Goal: Register for event/course

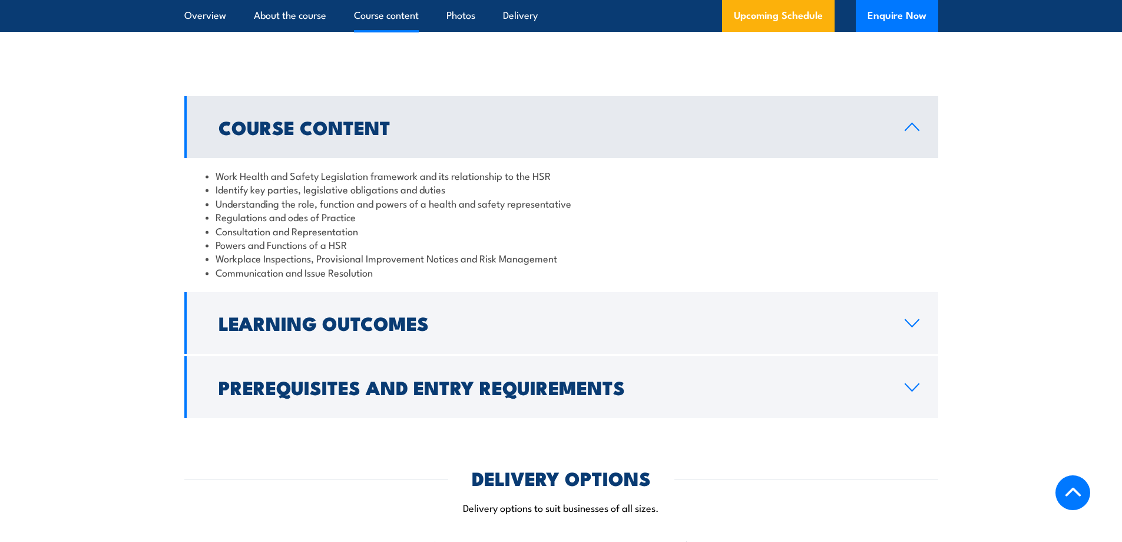
scroll to position [1090, 0]
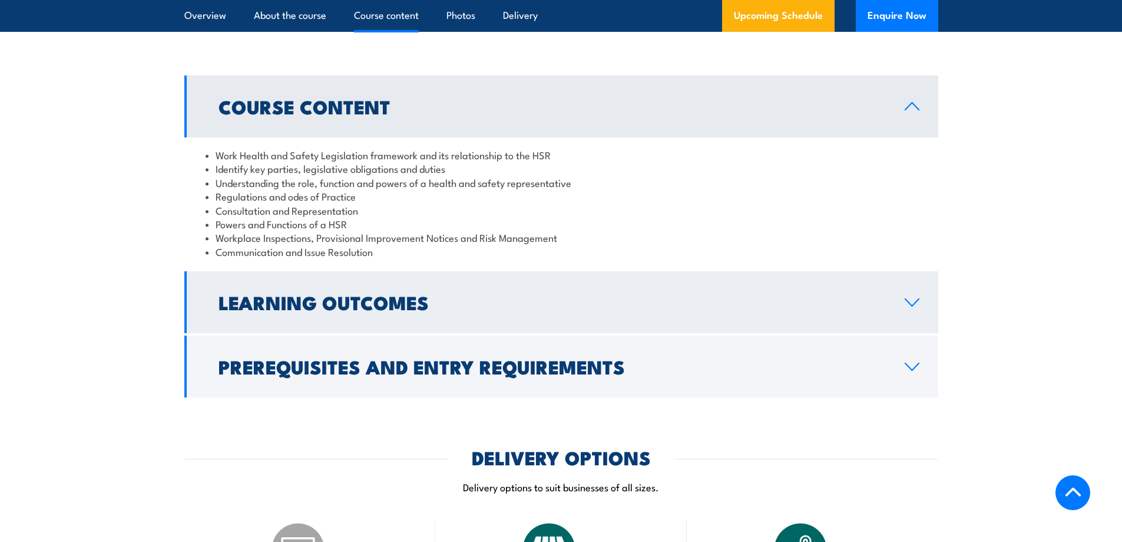
click at [912, 307] on icon at bounding box center [912, 302] width 16 height 9
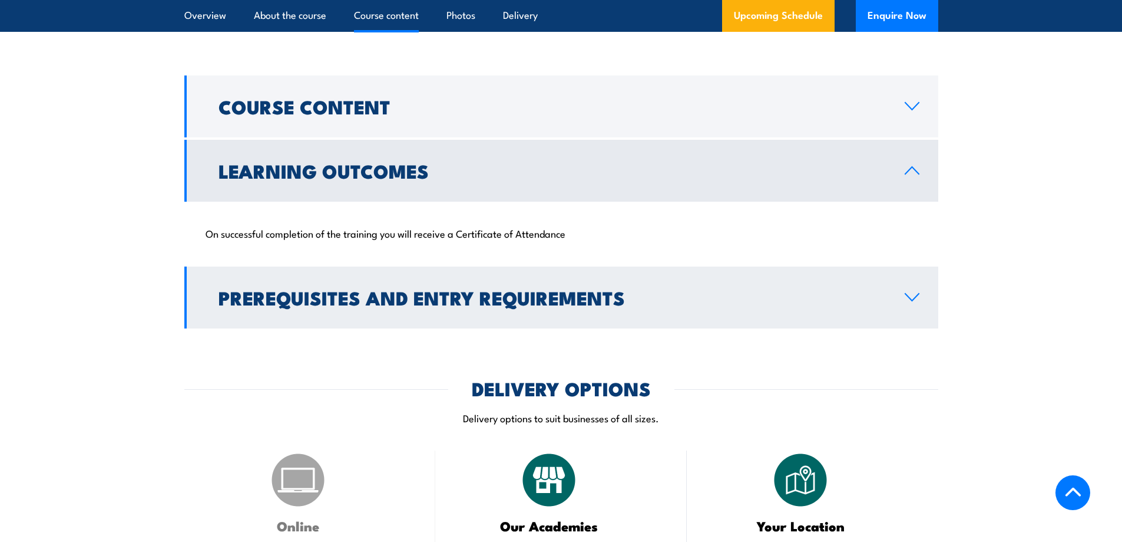
click at [912, 302] on icon at bounding box center [912, 296] width 16 height 9
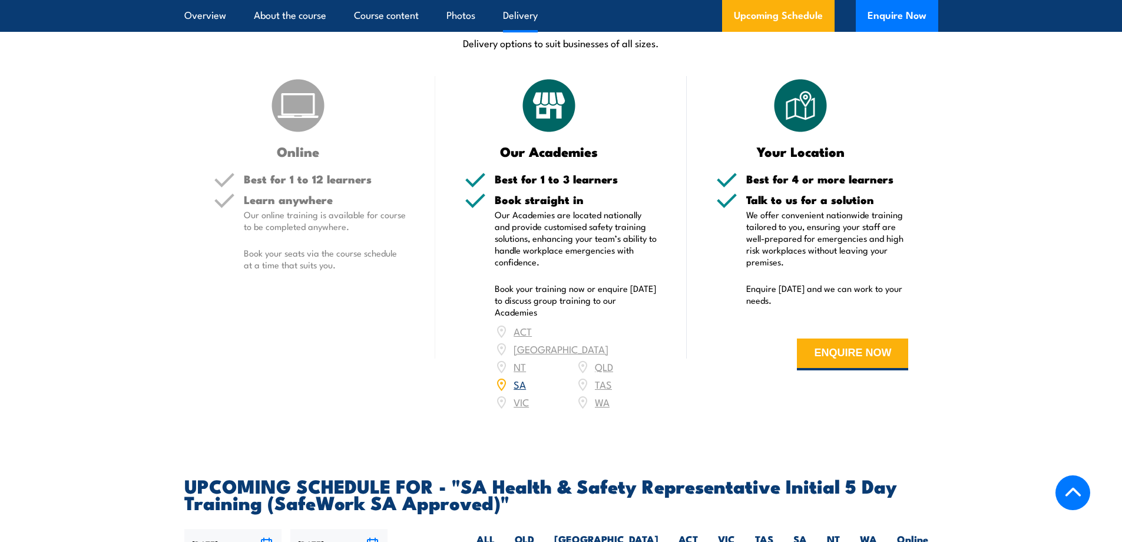
scroll to position [1899, 0]
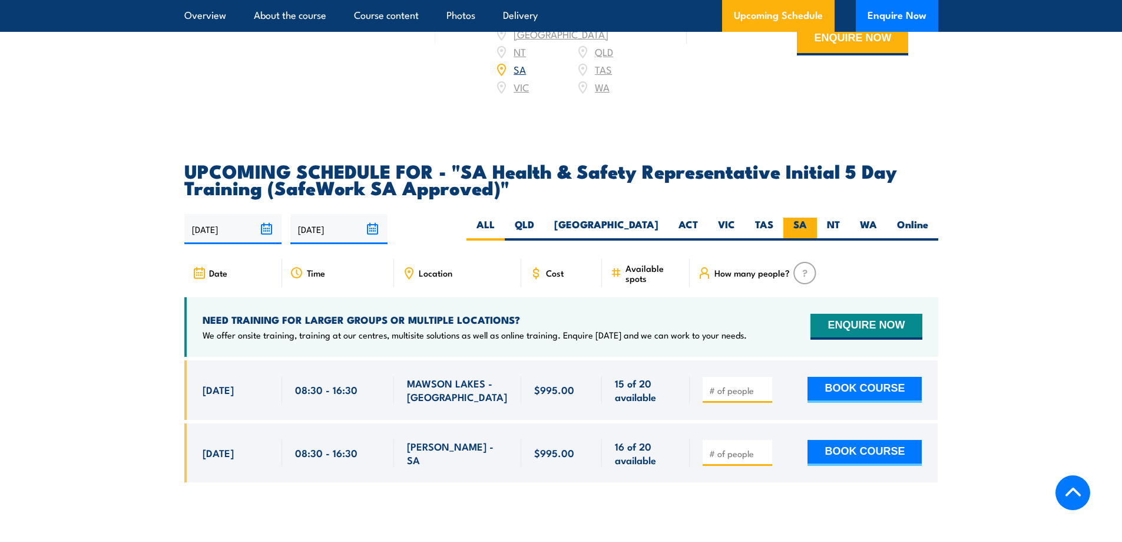
click at [798, 235] on label "SA" at bounding box center [801, 228] width 34 height 23
click at [807, 225] on input "SA" at bounding box center [811, 221] width 8 height 8
radio input "true"
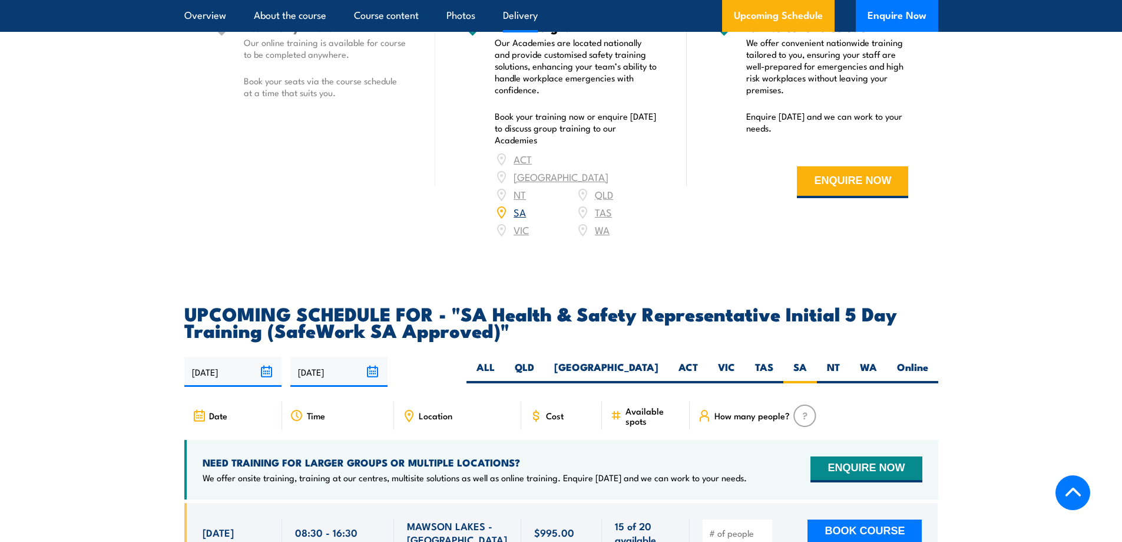
scroll to position [1391, 0]
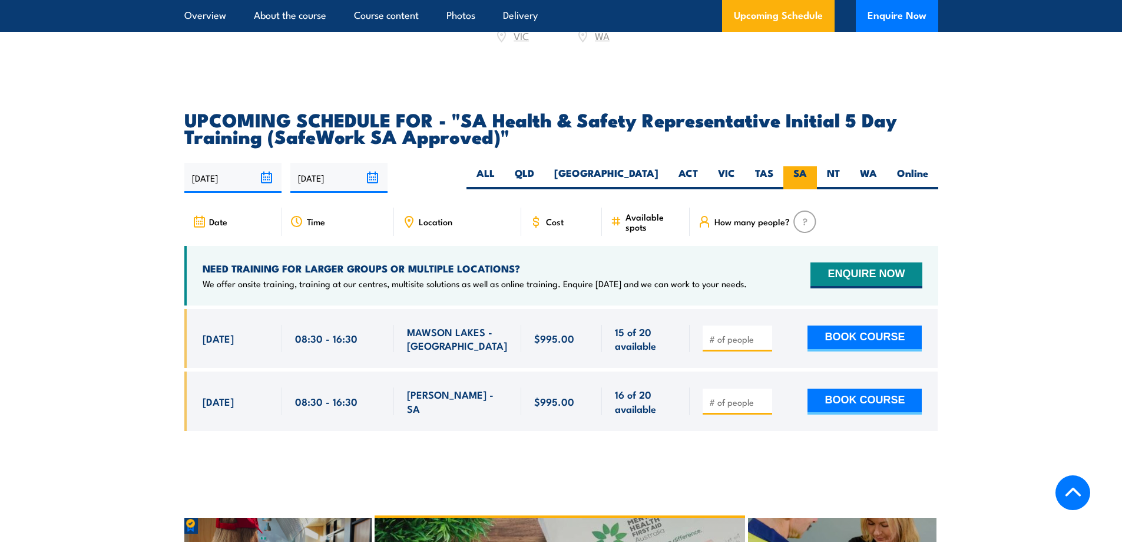
click at [805, 186] on label "SA" at bounding box center [801, 177] width 34 height 23
click at [807, 174] on input "SA" at bounding box center [811, 170] width 8 height 8
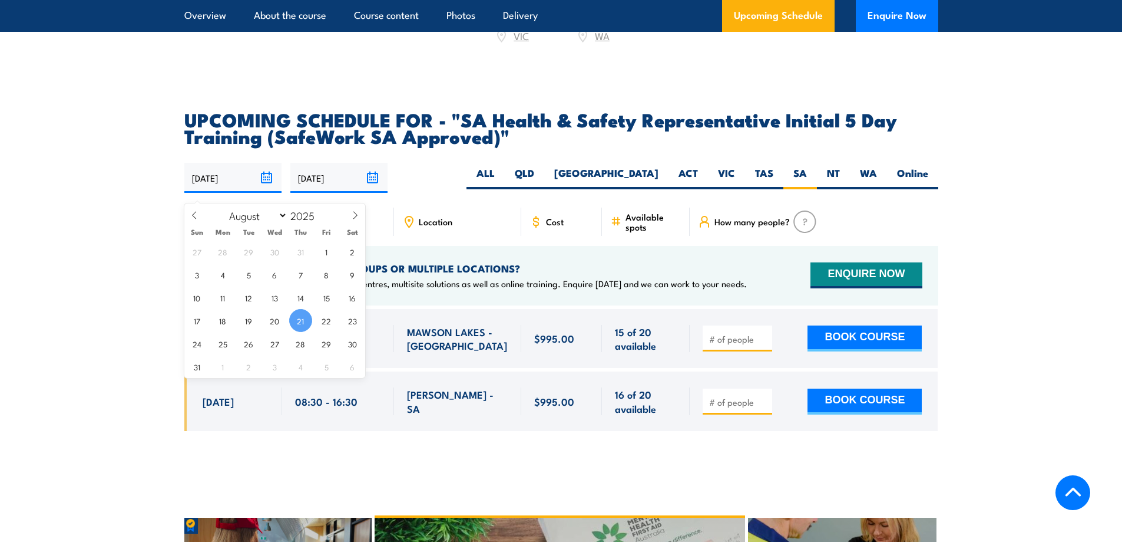
click at [267, 183] on input "21/08/2025" at bounding box center [232, 178] width 97 height 30
click at [355, 214] on icon at bounding box center [355, 215] width 8 height 8
select select "8"
click at [225, 250] on span "1" at bounding box center [223, 251] width 23 height 23
type input "01/09/2025"
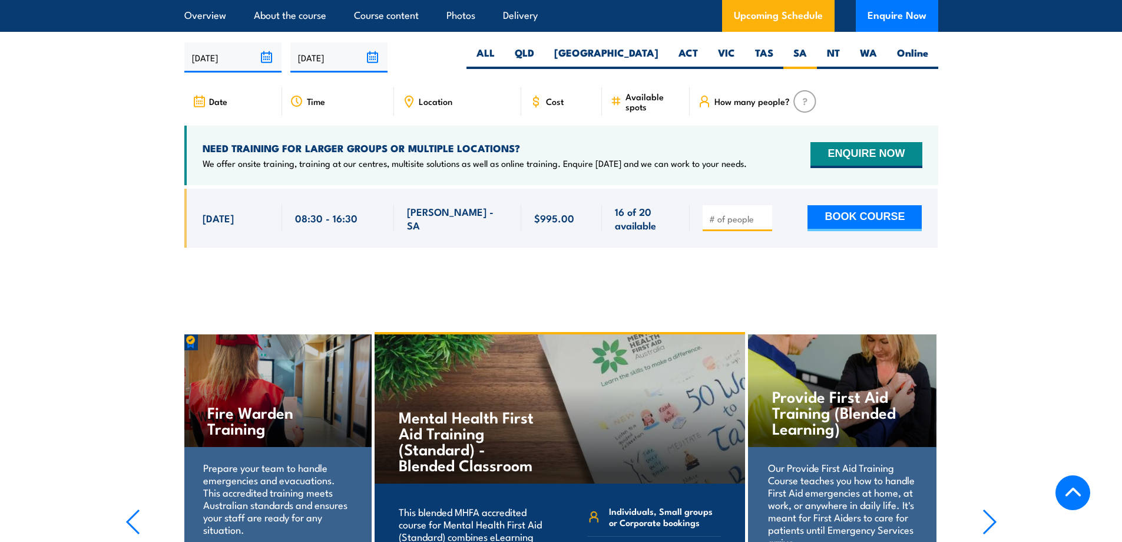
click at [722, 224] on input "number" at bounding box center [738, 219] width 59 height 12
click at [762, 224] on input "1" at bounding box center [738, 219] width 59 height 12
type input "2"
click at [762, 224] on input "2" at bounding box center [738, 219] width 59 height 12
click at [805, 262] on div "2" at bounding box center [561, 227] width 754 height 77
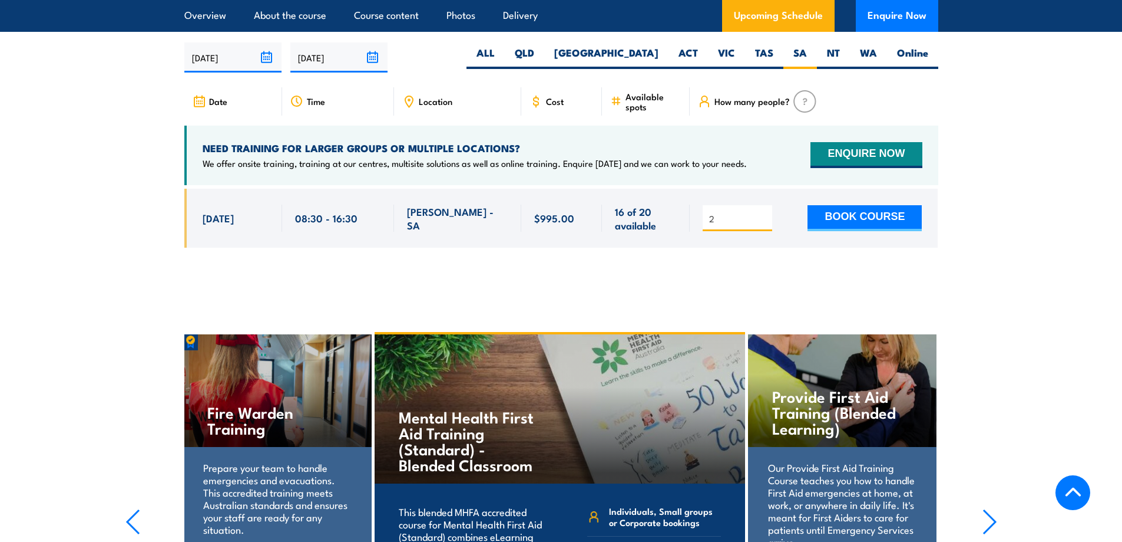
scroll to position [1705, 0]
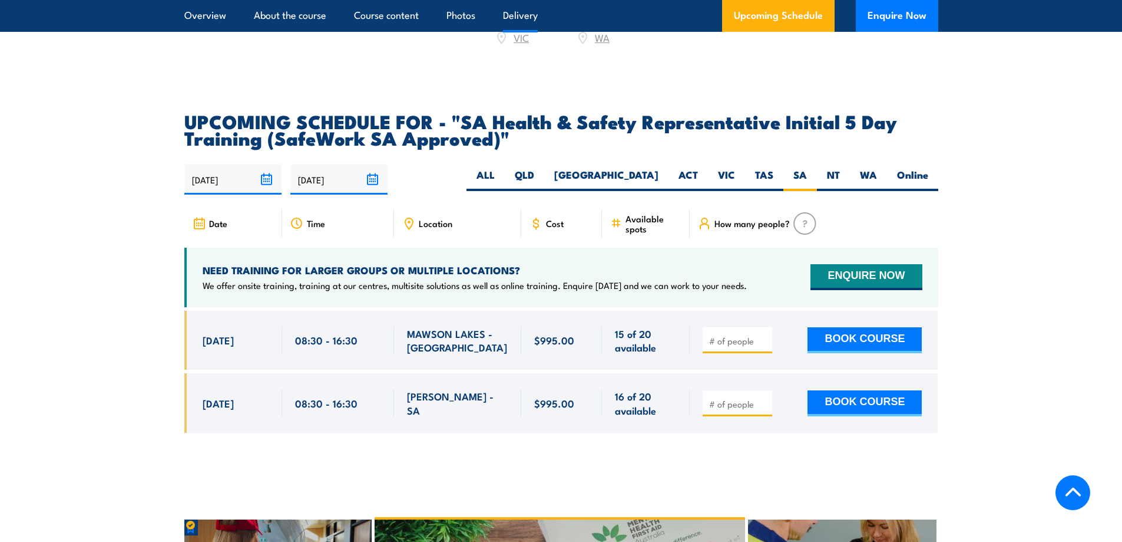
scroll to position [1899, 0]
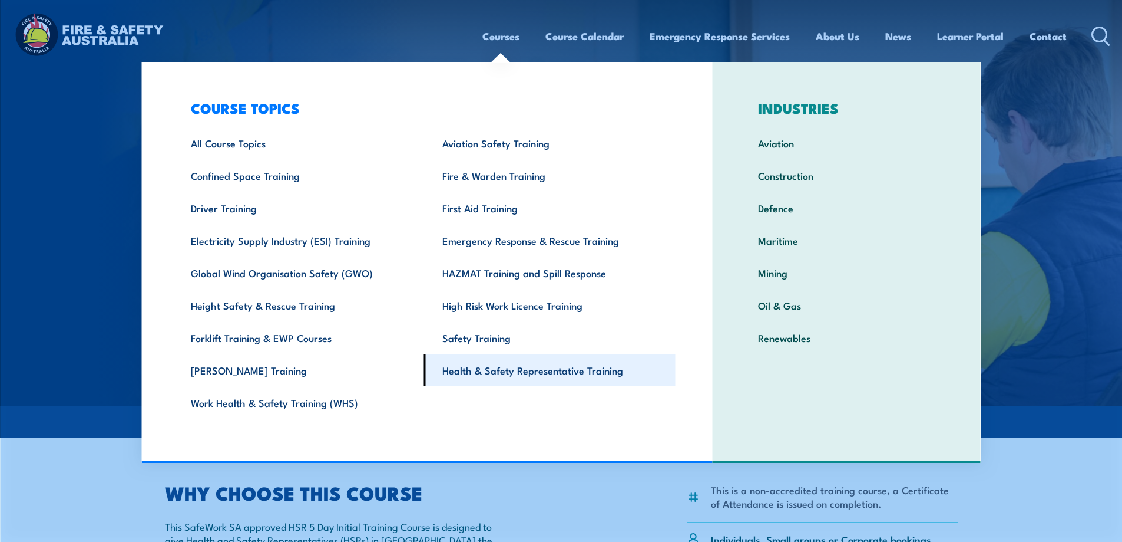
click at [478, 370] on link "Health & Safety Representative Training" at bounding box center [550, 370] width 252 height 32
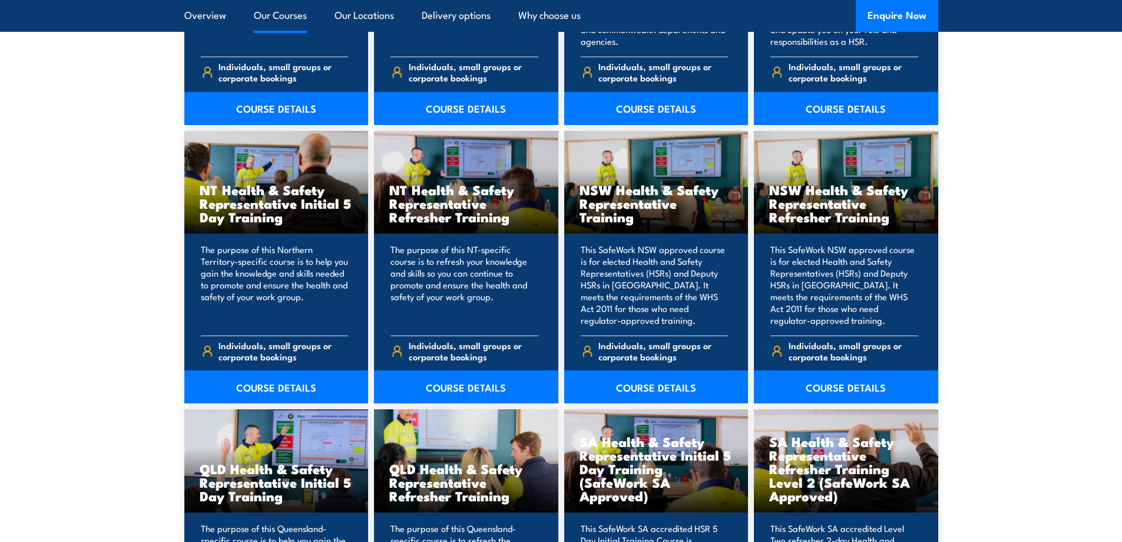
scroll to position [1257, 0]
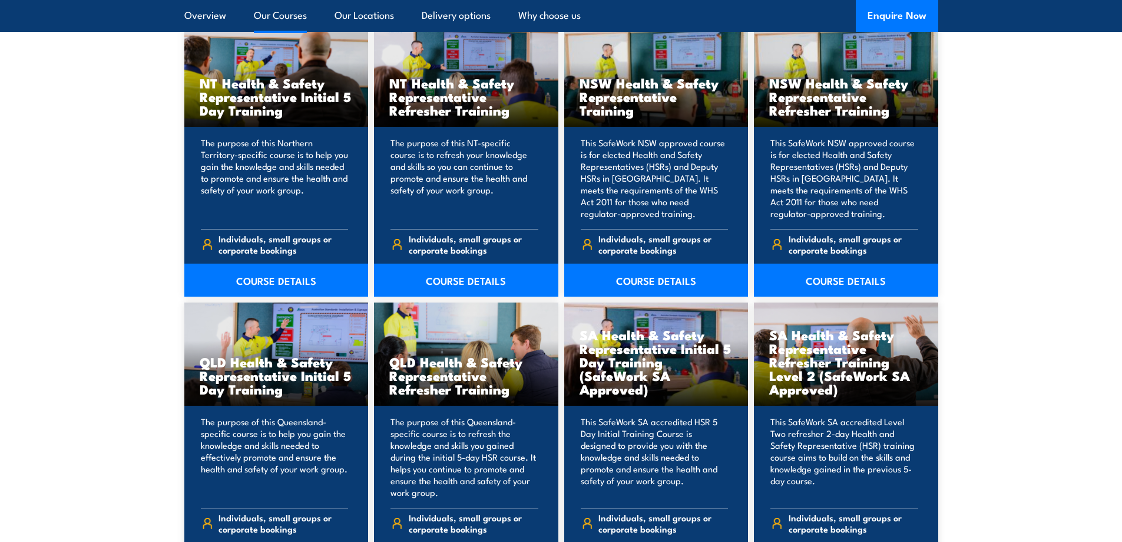
click at [633, 363] on h3 "SA Health & Safety Representative Initial 5 Day Training (SafeWork SA Approved)" at bounding box center [657, 362] width 154 height 68
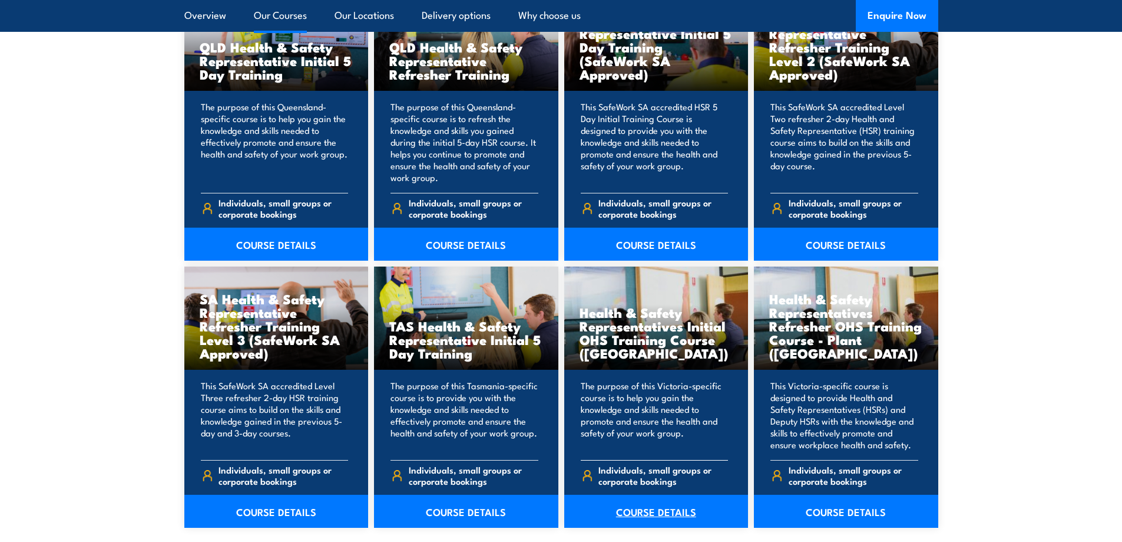
click at [656, 511] on link "COURSE DETAILS" at bounding box center [656, 510] width 184 height 33
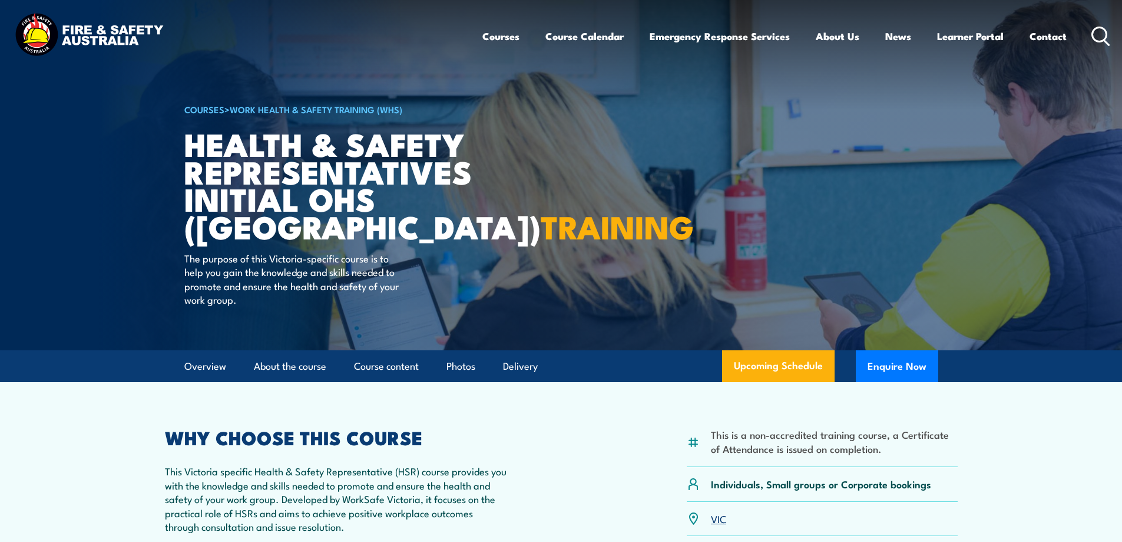
scroll to position [314, 0]
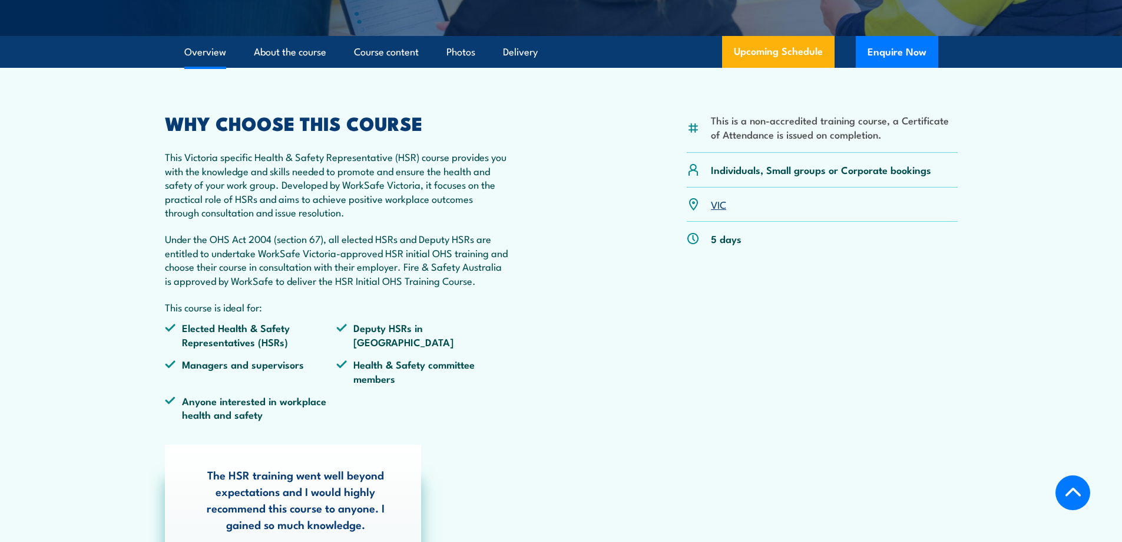
click at [691, 206] on img at bounding box center [693, 203] width 13 height 13
click at [718, 205] on link "VIC" at bounding box center [718, 204] width 15 height 14
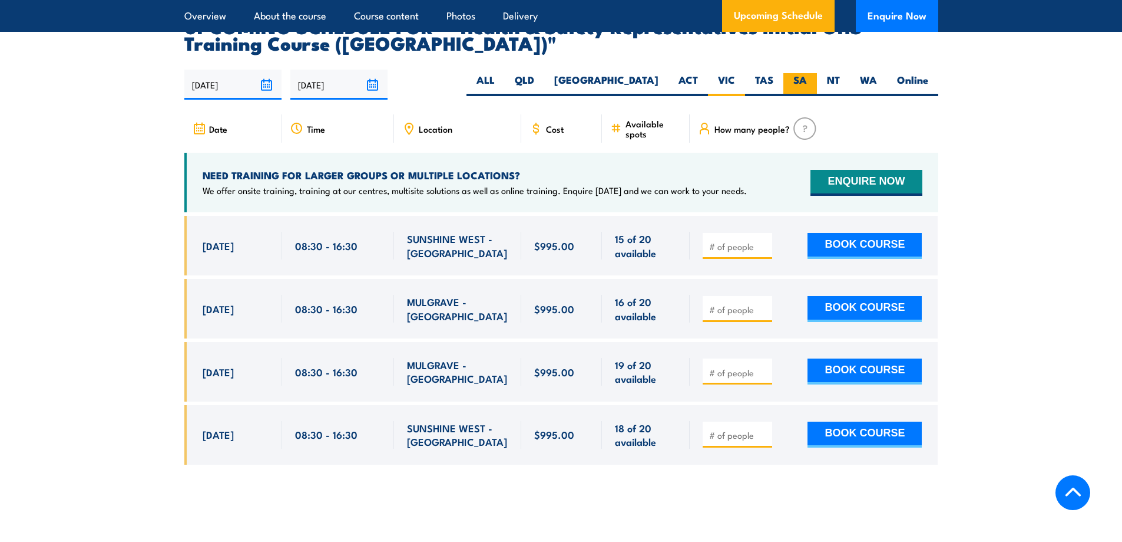
click at [800, 73] on label "SA" at bounding box center [801, 84] width 34 height 23
click at [807, 73] on input "SA" at bounding box center [811, 77] width 8 height 8
radio input "true"
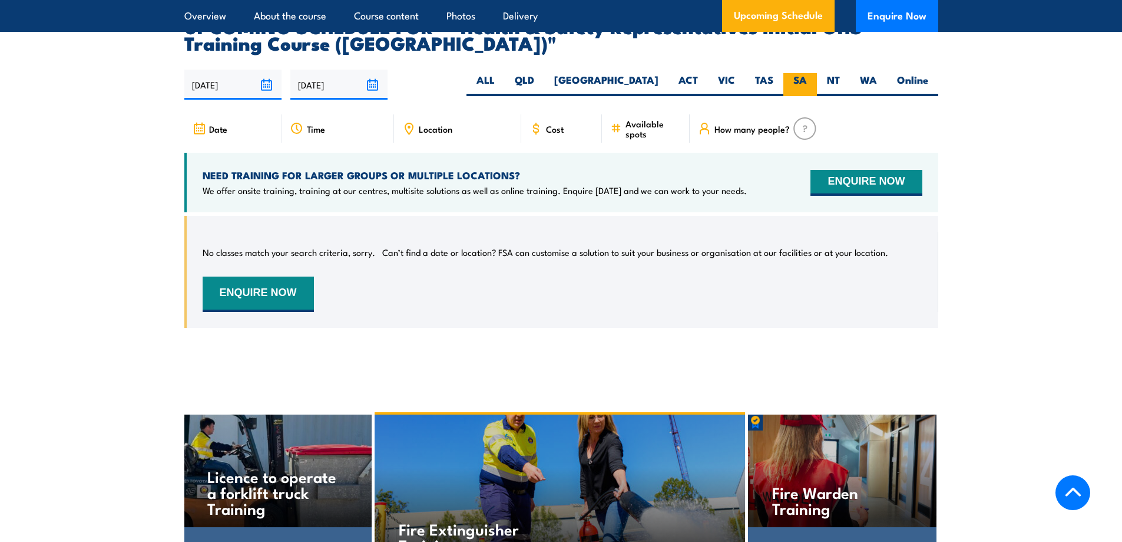
click at [795, 73] on label "SA" at bounding box center [801, 84] width 34 height 23
click at [807, 73] on input "SA" at bounding box center [811, 77] width 8 height 8
click at [798, 117] on img at bounding box center [805, 128] width 23 height 22
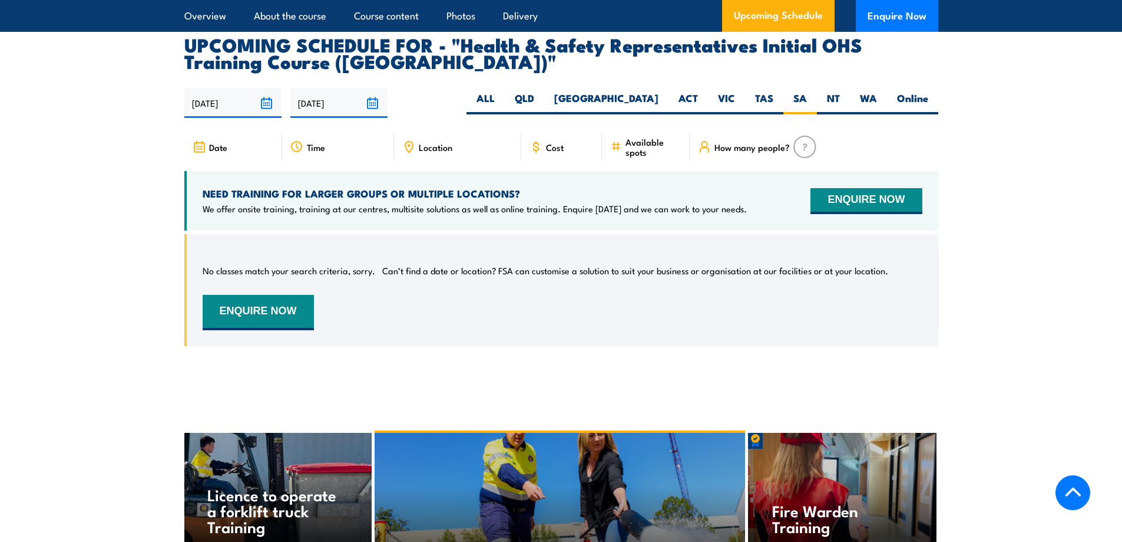
scroll to position [1733, 0]
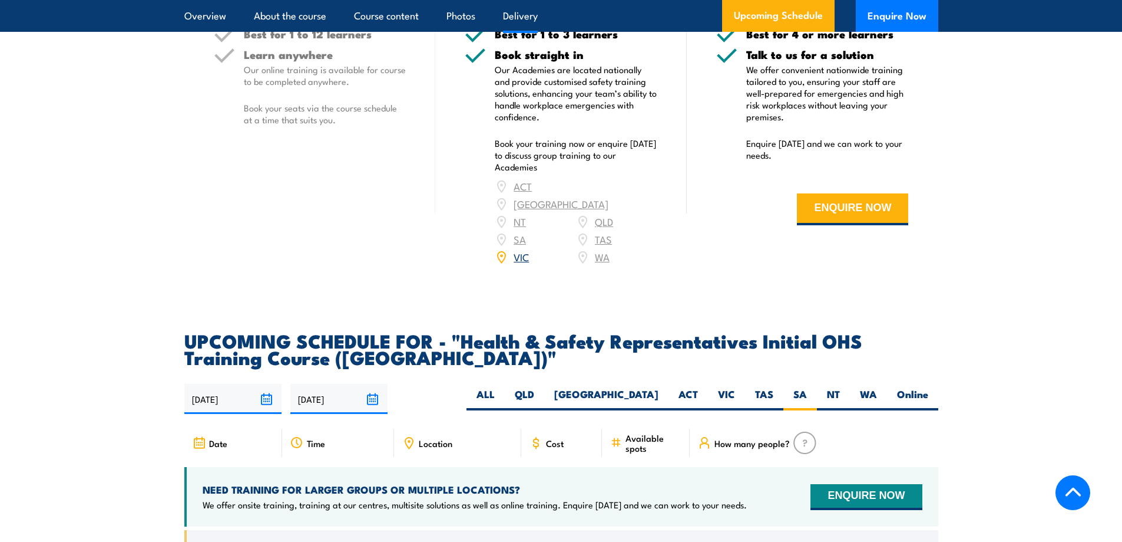
click at [522, 224] on div "ACT NSW NT QLD SA TAS VIC WA" at bounding box center [576, 221] width 163 height 88
click at [804, 387] on label "SA" at bounding box center [801, 398] width 34 height 23
click at [807, 387] on input "SA" at bounding box center [811, 391] width 8 height 8
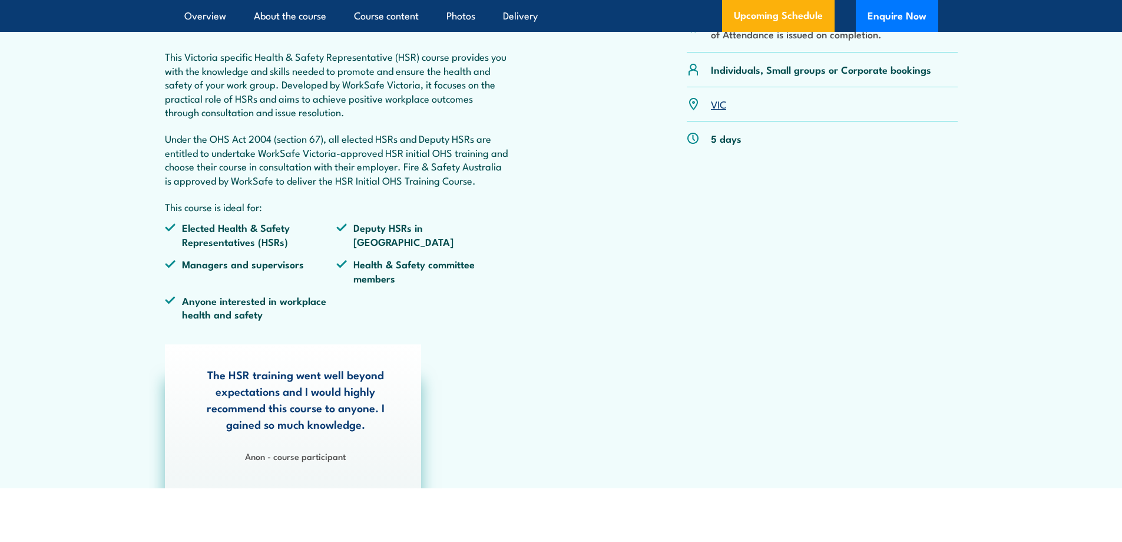
scroll to position [161, 0]
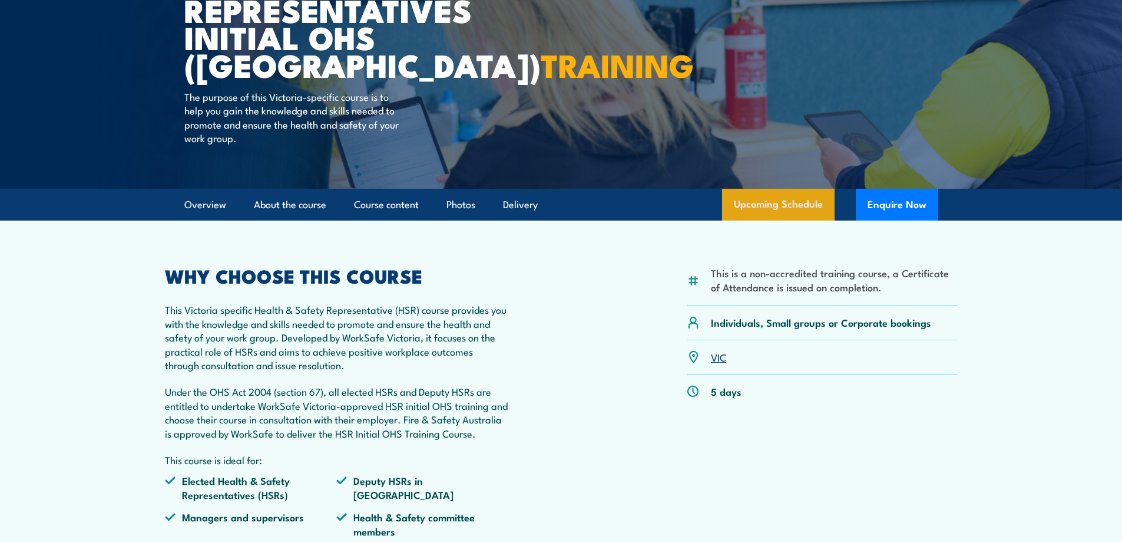
click at [764, 205] on link "Upcoming Schedule" at bounding box center [778, 205] width 113 height 32
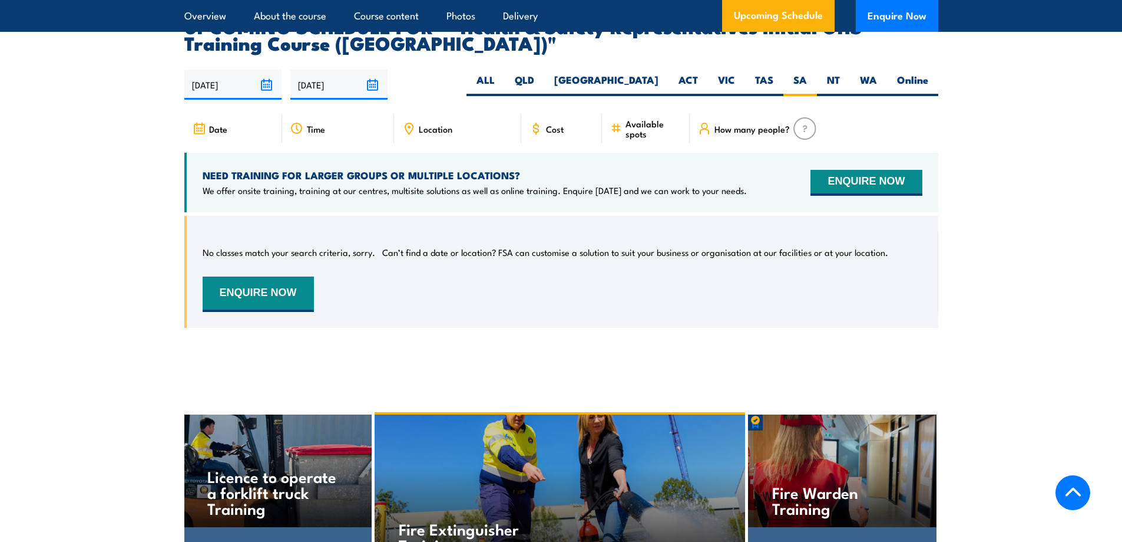
scroll to position [1733, 0]
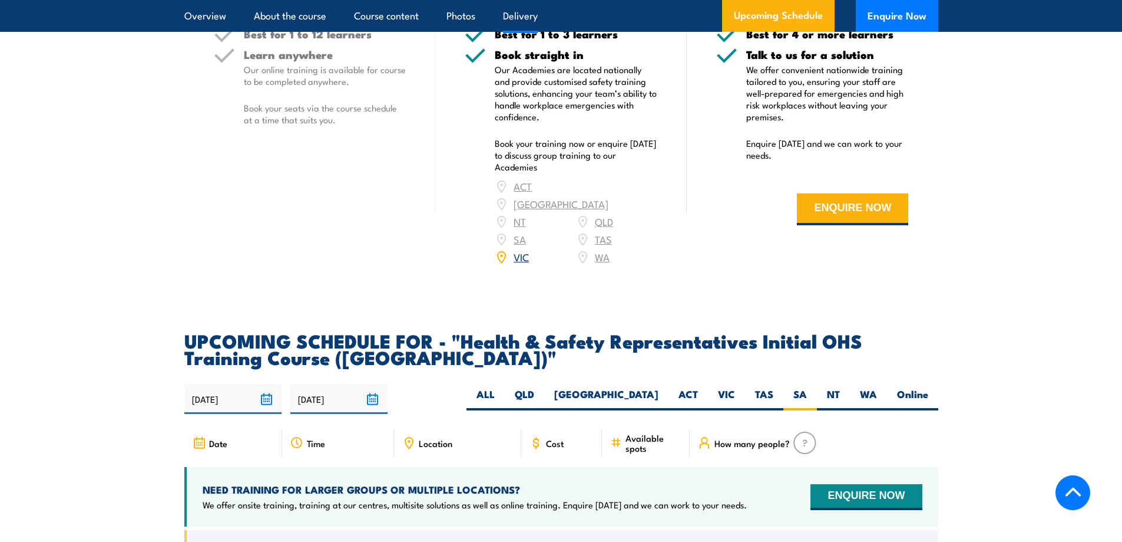
drag, startPoint x: 990, startPoint y: 442, endPoint x: 965, endPoint y: 434, distance: 26.1
click at [991, 442] on section "UPCOMING SCHEDULE FOR - "Health & Safety Representatives Initial OHS Training C…" at bounding box center [561, 496] width 1122 height 328
click at [797, 387] on label "SA" at bounding box center [801, 398] width 34 height 23
click at [788, 428] on div "How many people?" at bounding box center [814, 442] width 248 height 28
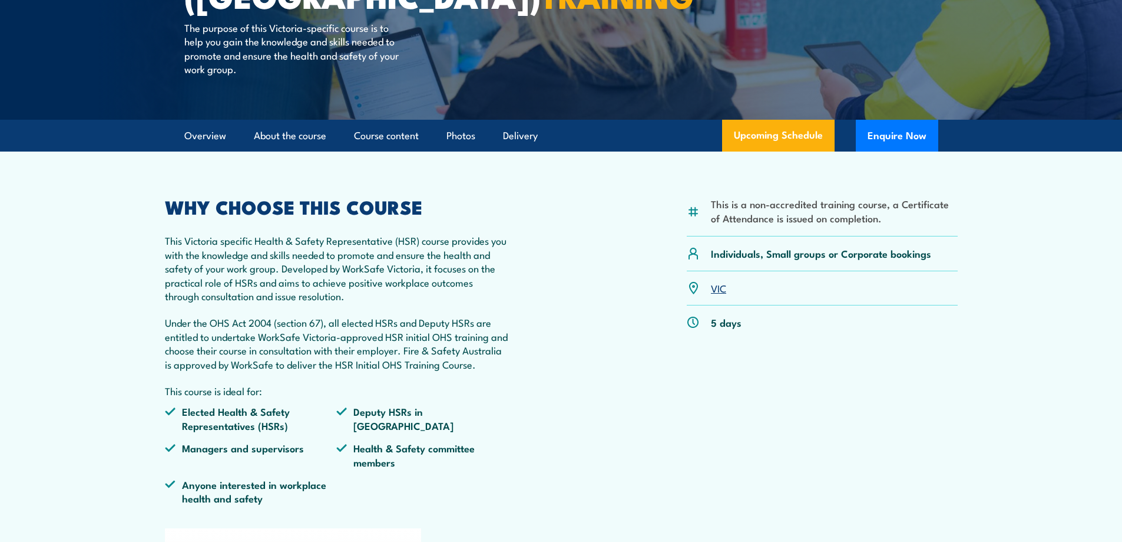
scroll to position [161, 0]
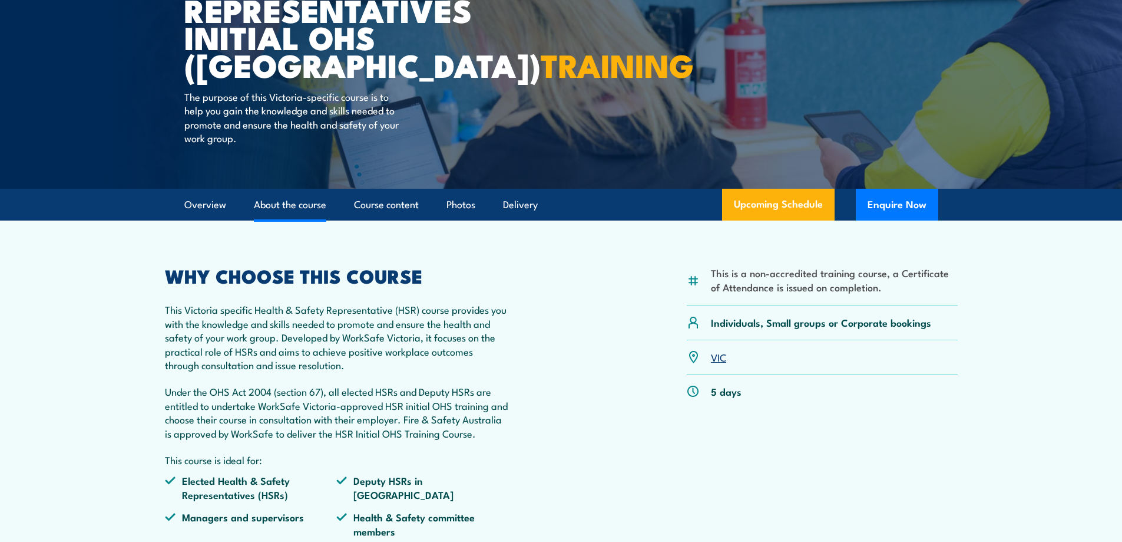
click at [278, 200] on link "About the course" at bounding box center [290, 204] width 72 height 31
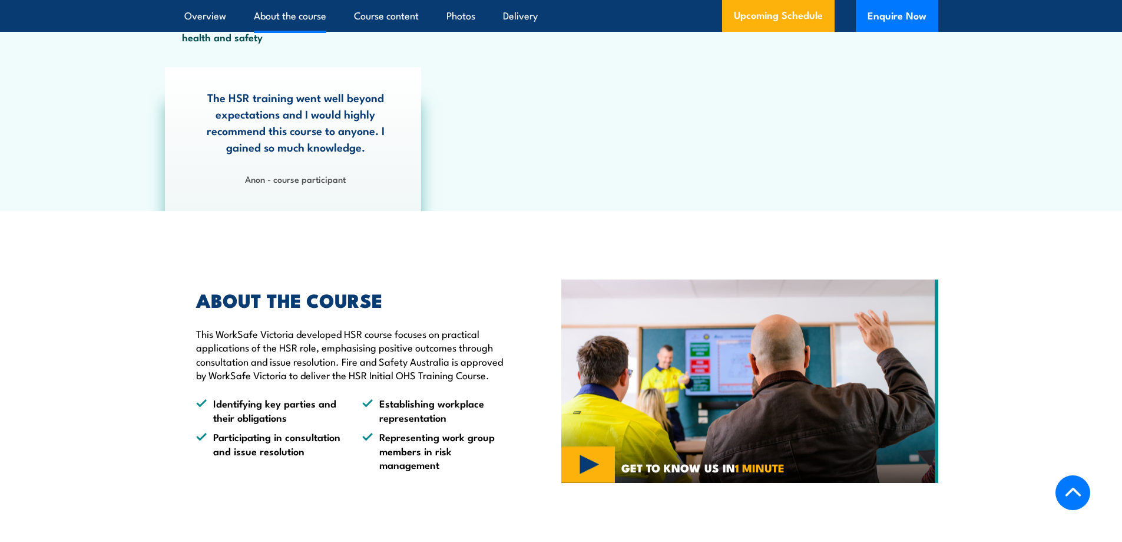
scroll to position [902, 0]
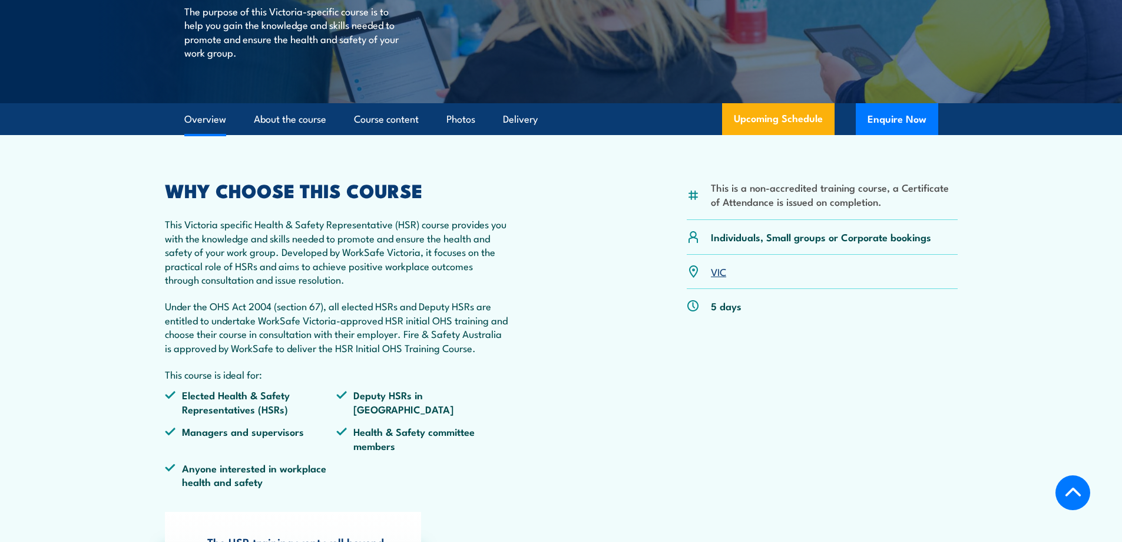
scroll to position [216, 0]
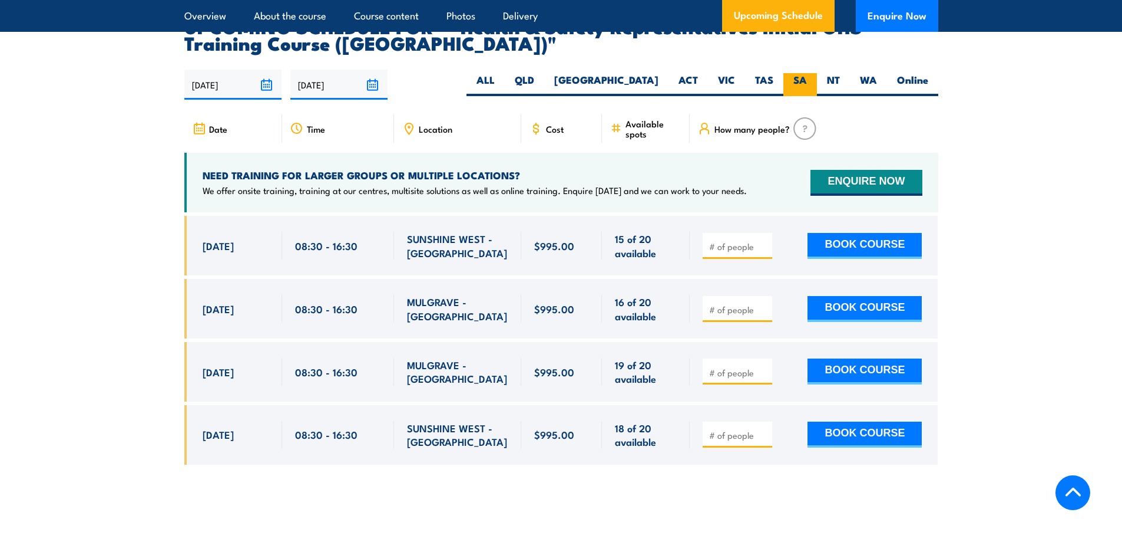
click at [804, 73] on label "SA" at bounding box center [801, 84] width 34 height 23
click at [807, 73] on input "SA" at bounding box center [811, 77] width 8 height 8
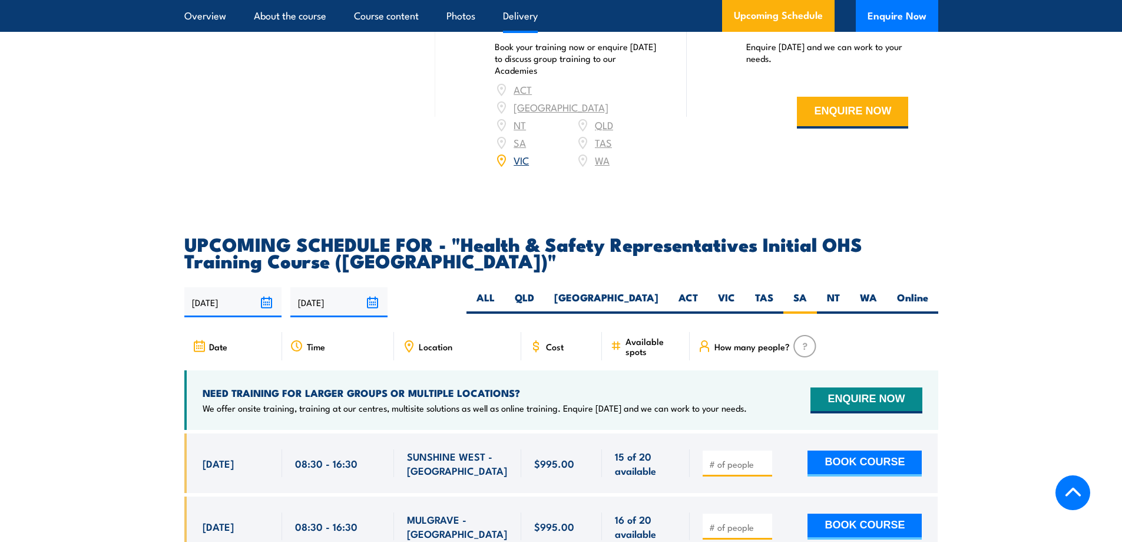
scroll to position [1418, 0]
